Goal: Find specific page/section: Find specific page/section

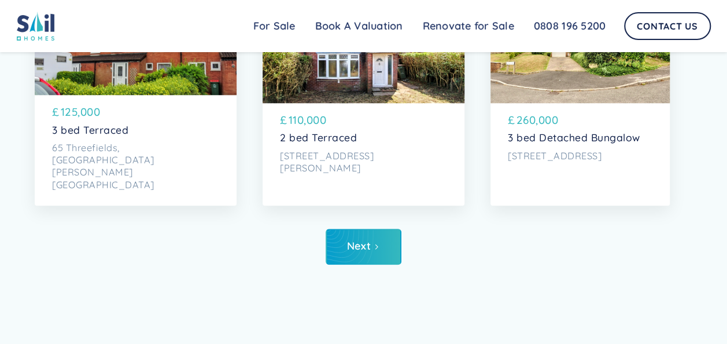
scroll to position [4917, 0]
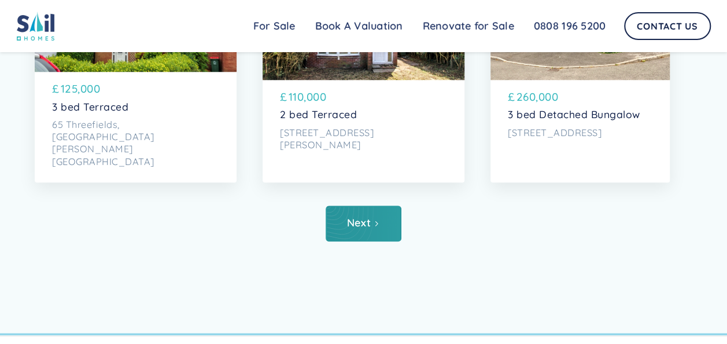
click at [354, 228] on div "Next" at bounding box center [359, 223] width 24 height 12
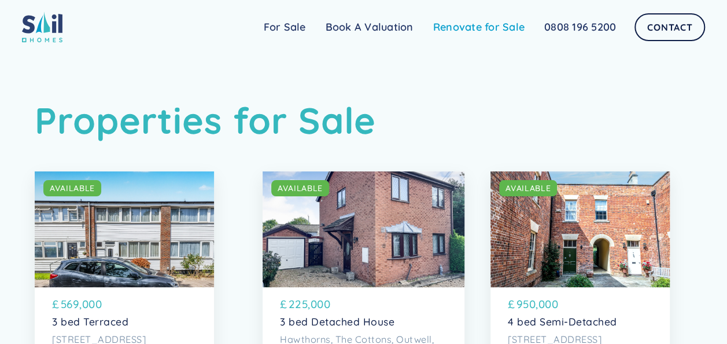
click at [460, 27] on link "Renovate for Sale" at bounding box center [478, 27] width 111 height 23
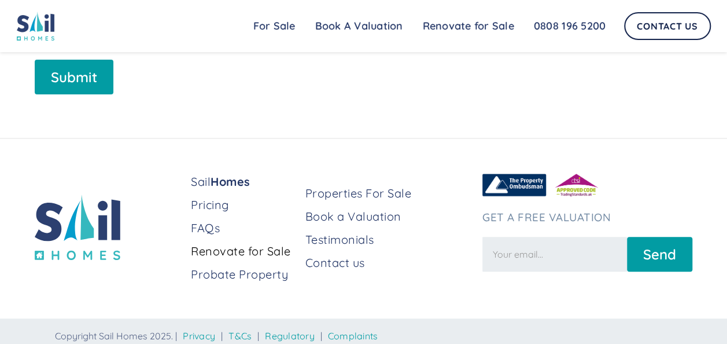
scroll to position [2242, 0]
